Goal: Information Seeking & Learning: Learn about a topic

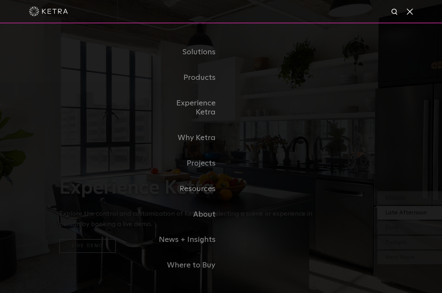
select select "Homeowner"
select select "Planning"
click at [198, 146] on link "Why Ketra" at bounding box center [188, 138] width 66 height 26
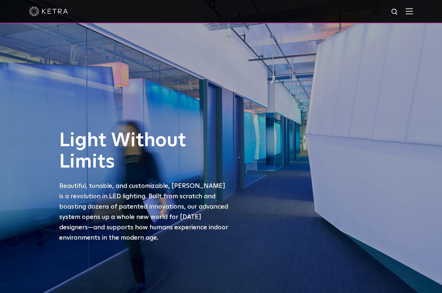
select select "Homeowner"
select select "Planning"
click at [409, 13] on img at bounding box center [409, 11] width 7 height 6
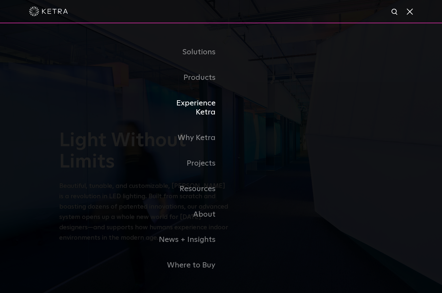
click at [196, 121] on link "Experience Ketra" at bounding box center [188, 108] width 66 height 35
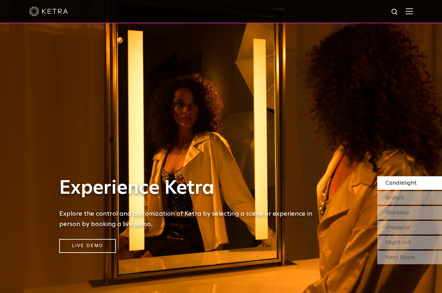
select select "Homeowner"
select select "Planning"
click at [409, 13] on img at bounding box center [409, 11] width 7 height 6
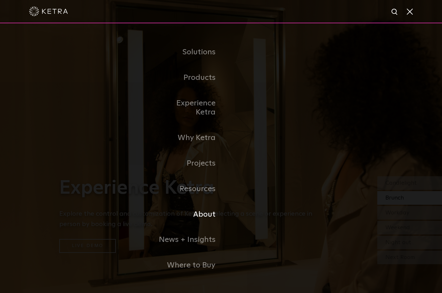
click at [202, 222] on link "About" at bounding box center [188, 215] width 66 height 26
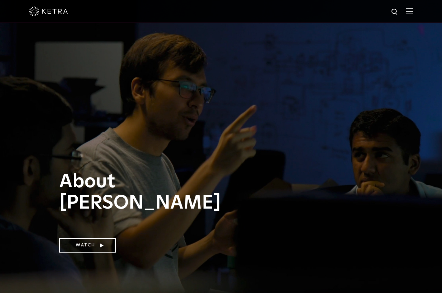
click at [404, 16] on div at bounding box center [221, 11] width 384 height 23
click at [406, 18] on div at bounding box center [221, 11] width 384 height 23
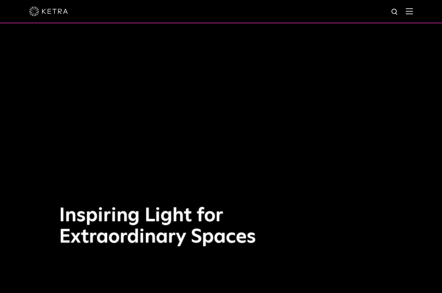
click at [410, 14] on img at bounding box center [409, 11] width 7 height 6
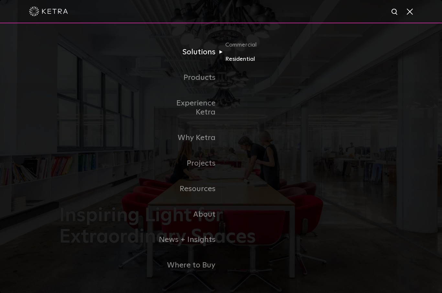
click at [242, 64] on link "Residential" at bounding box center [256, 59] width 62 height 9
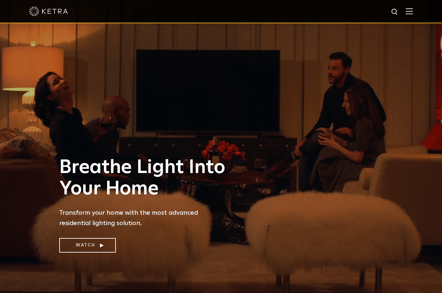
select select "Homeowner"
select select "Planning"
click at [410, 13] on img at bounding box center [409, 11] width 7 height 6
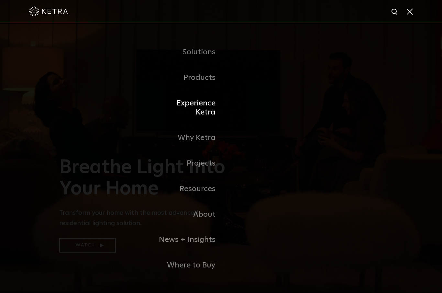
click at [206, 122] on link "Experience Ketra" at bounding box center [188, 108] width 66 height 35
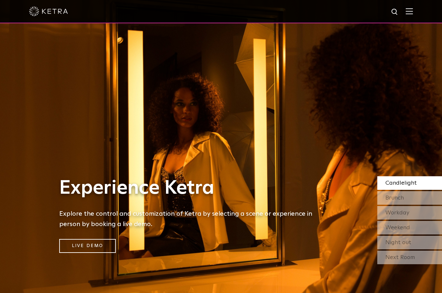
select select "Homeowner"
select select "Planning"
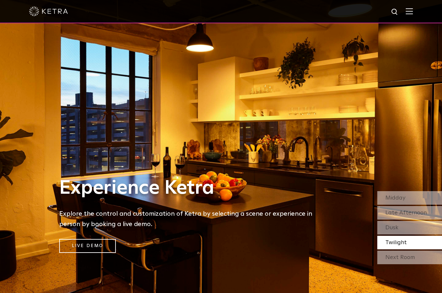
click at [407, 14] on img at bounding box center [409, 11] width 7 height 6
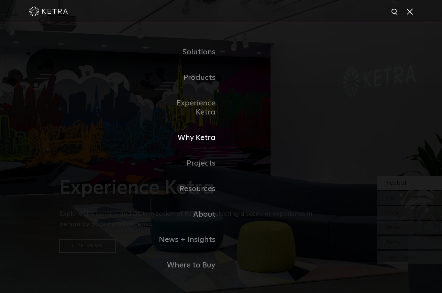
click at [200, 147] on link "Why Ketra" at bounding box center [188, 138] width 66 height 26
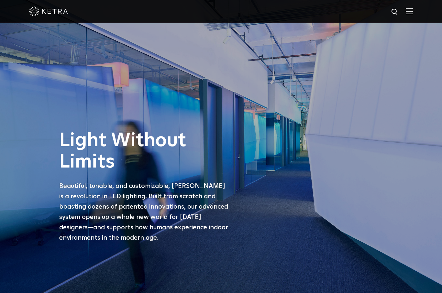
select select "Homeowner"
select select "Planning"
click at [411, 14] on img at bounding box center [409, 11] width 7 height 6
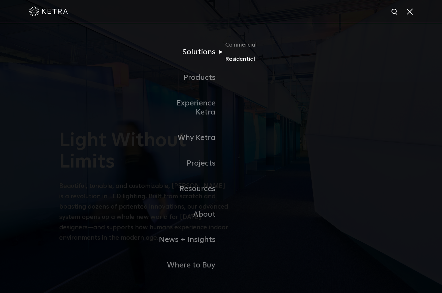
click at [239, 64] on link "Residential" at bounding box center [256, 59] width 62 height 9
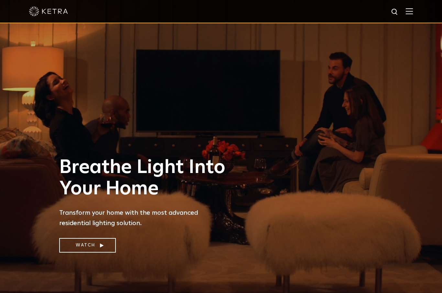
select select "Homeowner"
select select "Planning"
click at [82, 253] on link "Watch" at bounding box center [87, 245] width 57 height 15
